Goal: Task Accomplishment & Management: Manage account settings

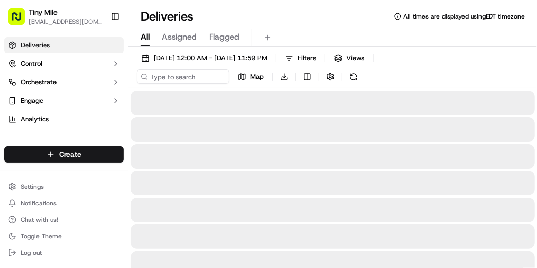
click at [124, 19] on div "Tiny Mile [EMAIL_ADDRESS][DOMAIN_NAME] Toggle Sidebar" at bounding box center [64, 16] width 128 height 33
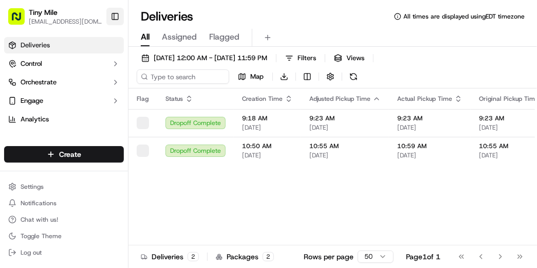
click at [122, 19] on button "Toggle Sidebar" at bounding box center [114, 16] width 17 height 17
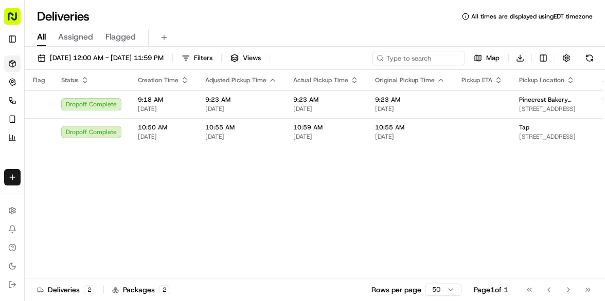
click at [312, 14] on div "Deliveries All times are displayed using EDT timezone" at bounding box center [315, 16] width 580 height 16
click at [337, 11] on div "Deliveries All times are displayed using EDT timezone" at bounding box center [315, 16] width 580 height 16
